Goal: Task Accomplishment & Management: Manage account settings

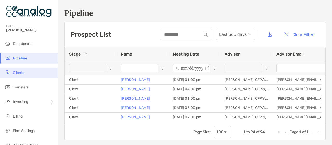
click at [21, 75] on span "Clients" at bounding box center [18, 73] width 11 height 4
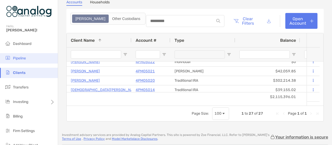
click at [21, 57] on span "Pipeline" at bounding box center [19, 58] width 13 height 4
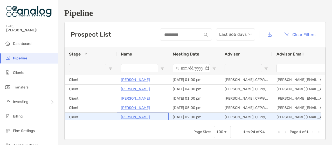
click at [141, 116] on p "[PERSON_NAME]" at bounding box center [135, 117] width 29 height 6
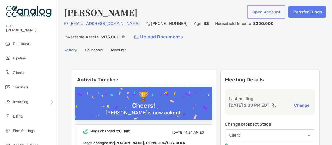
click at [271, 10] on button "Open Account" at bounding box center [267, 11] width 36 height 11
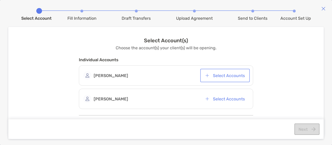
click at [226, 75] on button "Select Accounts" at bounding box center [226, 75] width 48 height 11
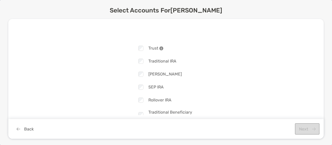
scroll to position [44, 0]
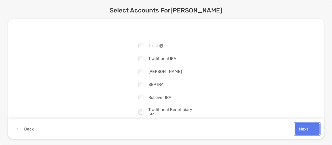
click at [302, 126] on button "Next" at bounding box center [307, 128] width 25 height 11
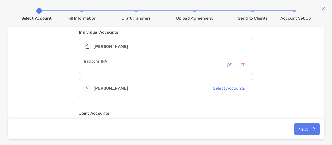
scroll to position [28, 0]
click at [228, 85] on button "Select Accounts" at bounding box center [226, 87] width 48 height 11
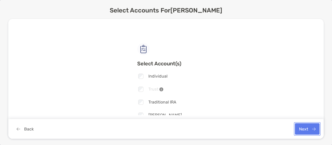
click at [301, 129] on button "Next" at bounding box center [307, 128] width 25 height 11
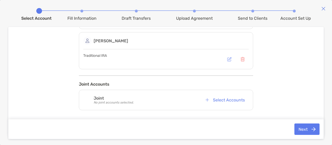
scroll to position [79, 0]
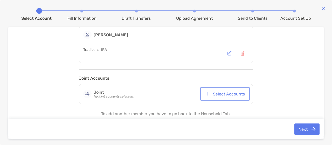
click at [223, 93] on button "Select Accounts" at bounding box center [226, 93] width 48 height 11
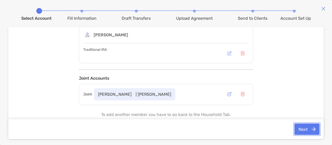
click at [306, 126] on button "Next" at bounding box center [307, 129] width 25 height 11
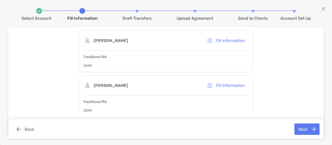
scroll to position [35, 0]
click at [307, 128] on button "Next" at bounding box center [307, 129] width 25 height 11
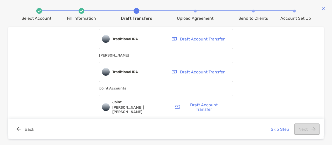
scroll to position [51, 0]
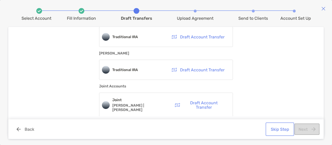
click at [275, 127] on button "Skip Step" at bounding box center [280, 129] width 26 height 11
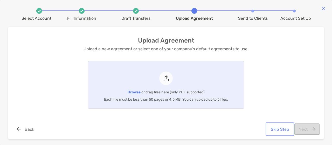
scroll to position [0, 0]
click at [287, 131] on button "Skip Step" at bounding box center [280, 129] width 26 height 11
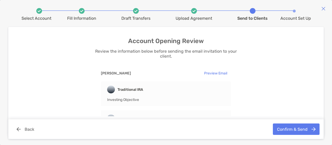
scroll to position [4, 0]
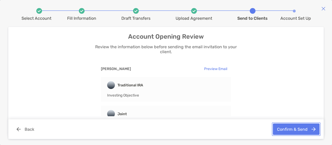
click at [296, 129] on button "Confirm & Send" at bounding box center [296, 129] width 47 height 11
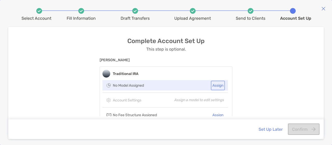
click at [218, 86] on button "Assign" at bounding box center [218, 86] width 12 height 8
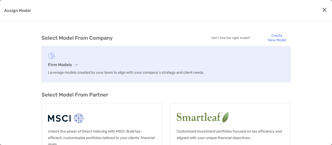
click at [122, 63] on h3 "Firm Models" at bounding box center [166, 64] width 236 height 5
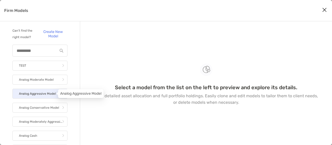
click at [38, 93] on p "Analog Aggressive Model" at bounding box center [37, 94] width 37 height 6
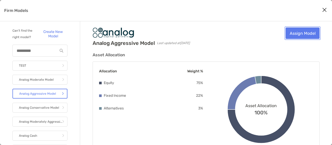
click at [303, 36] on link "Assign Model" at bounding box center [303, 33] width 34 height 11
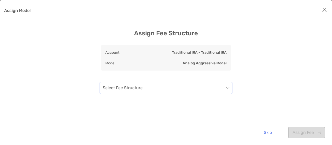
click at [210, 89] on input "Assign Model" at bounding box center [164, 87] width 122 height 11
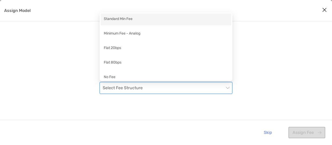
click at [180, 20] on div "Standard Min Fee" at bounding box center [166, 19] width 125 height 6
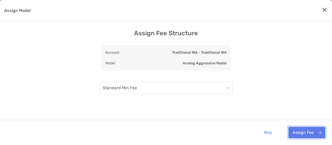
click at [297, 129] on button "Assign Fee" at bounding box center [307, 132] width 37 height 11
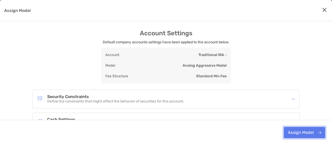
click at [300, 130] on button "Assign Model" at bounding box center [305, 132] width 42 height 11
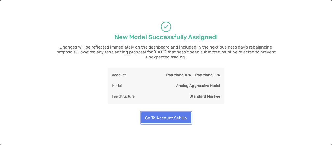
click at [172, 113] on button "Go To Account Set Up" at bounding box center [166, 117] width 50 height 11
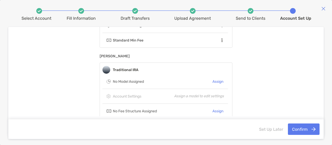
scroll to position [77, 0]
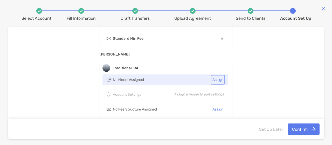
click at [218, 80] on button "Assign" at bounding box center [218, 80] width 12 height 8
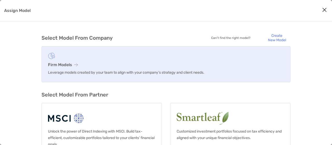
click at [165, 61] on link "Firm Models Leverage models created by your team to align with your company’s s…" at bounding box center [166, 64] width 249 height 36
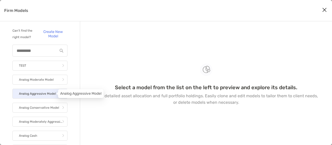
click at [37, 93] on p "Analog Aggressive Model" at bounding box center [37, 94] width 37 height 6
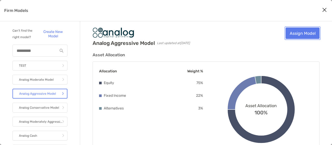
click at [303, 33] on link "Assign Model" at bounding box center [303, 33] width 34 height 11
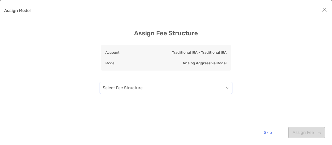
click at [226, 91] on span "Assign Model" at bounding box center [166, 87] width 127 height 11
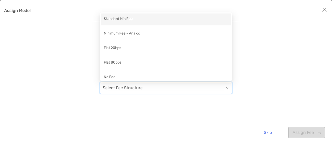
click at [187, 19] on div "Standard Min Fee" at bounding box center [166, 19] width 125 height 6
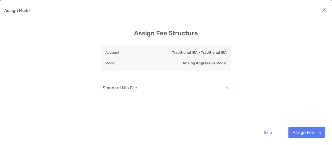
click at [269, 76] on div "Assign Fee Structure Account Traditional IRA - Traditional IRA Model Analog Agg…" at bounding box center [166, 108] width 332 height 157
click at [308, 129] on button "Assign Fee" at bounding box center [307, 132] width 37 height 11
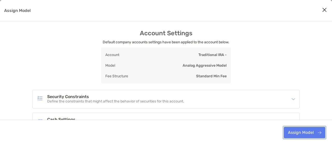
click at [304, 133] on button "Assign Model" at bounding box center [305, 132] width 42 height 11
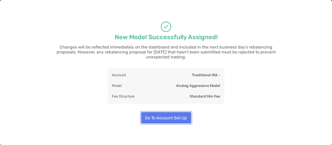
click at [173, 114] on button "Go To Account Set Up" at bounding box center [166, 117] width 50 height 11
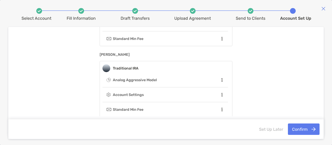
scroll to position [77, 0]
click at [301, 127] on button "Confirm" at bounding box center [304, 129] width 32 height 11
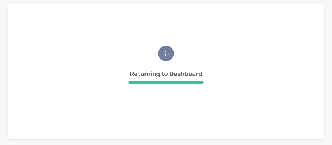
scroll to position [0, 0]
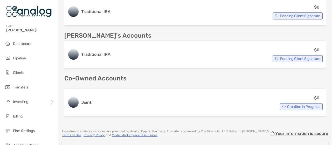
scroll to position [156, 0]
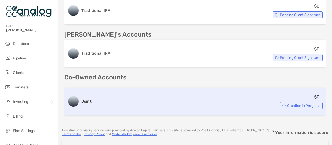
click at [101, 102] on div "$0 Creation in Progress" at bounding box center [208, 102] width 229 height 16
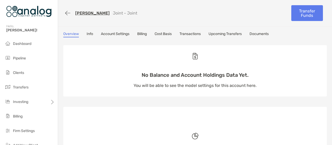
click at [125, 32] on link "Account Settings" at bounding box center [115, 35] width 29 height 6
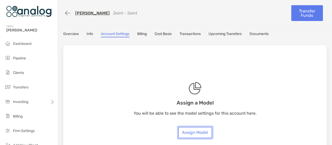
click at [193, 129] on link "Assign Model" at bounding box center [195, 132] width 34 height 11
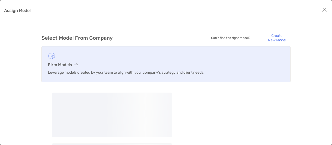
click at [120, 65] on h3 "Firm Models" at bounding box center [166, 64] width 236 height 5
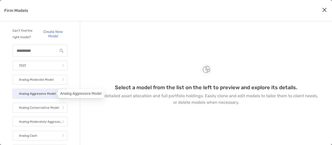
click at [40, 93] on p "Analog Aggressive Model" at bounding box center [37, 94] width 37 height 6
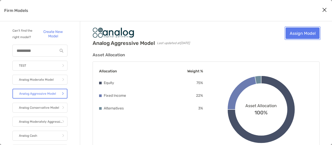
click at [301, 34] on link "Assign Model" at bounding box center [303, 33] width 34 height 11
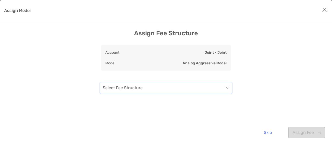
click at [231, 88] on div "Select Fee Structure" at bounding box center [166, 88] width 133 height 12
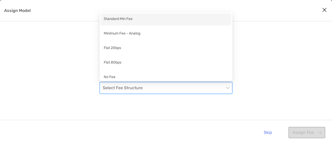
click at [188, 19] on div "Standard Min Fee" at bounding box center [166, 19] width 125 height 6
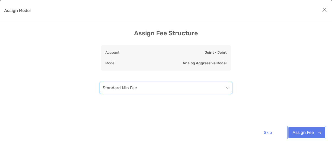
click at [306, 130] on button "Assign Fee" at bounding box center [307, 132] width 37 height 11
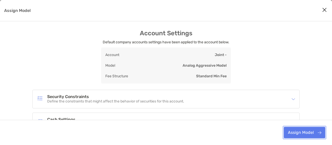
click at [305, 130] on button "Assign Model" at bounding box center [305, 132] width 42 height 11
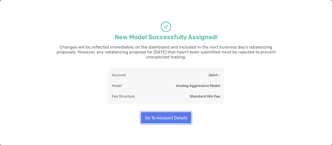
click at [177, 116] on button "Go To Account Details" at bounding box center [166, 117] width 50 height 11
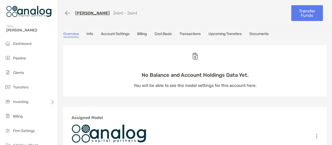
click at [146, 33] on link "Billing" at bounding box center [142, 35] width 10 height 6
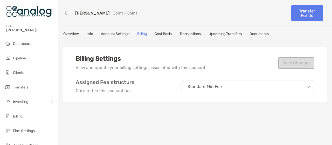
click at [263, 121] on div "Billing Settings View and update your billing settings associated with this acc…" at bounding box center [195, 92] width 264 height 104
